Goal: Navigation & Orientation: Find specific page/section

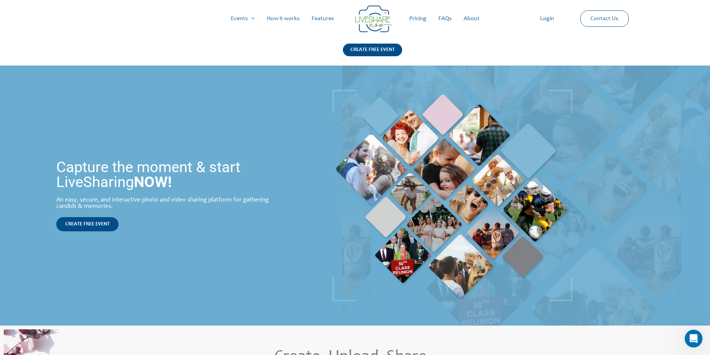
click at [470, 18] on link "About" at bounding box center [472, 19] width 28 height 24
